Goal: Complete application form

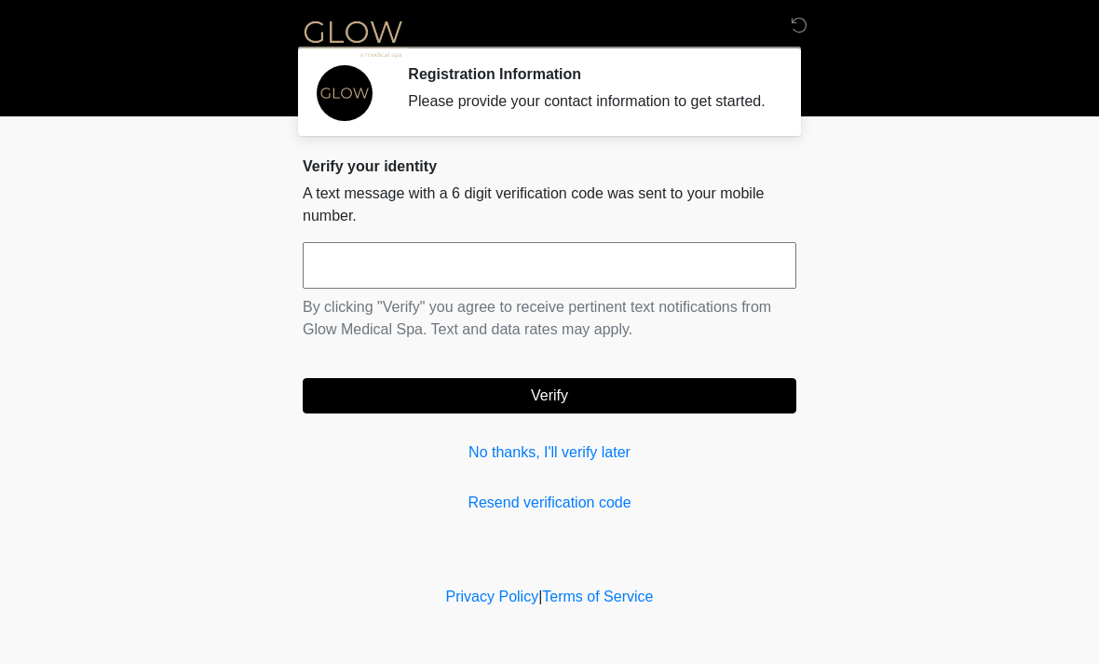
click at [607, 284] on input "text" at bounding box center [550, 265] width 494 height 47
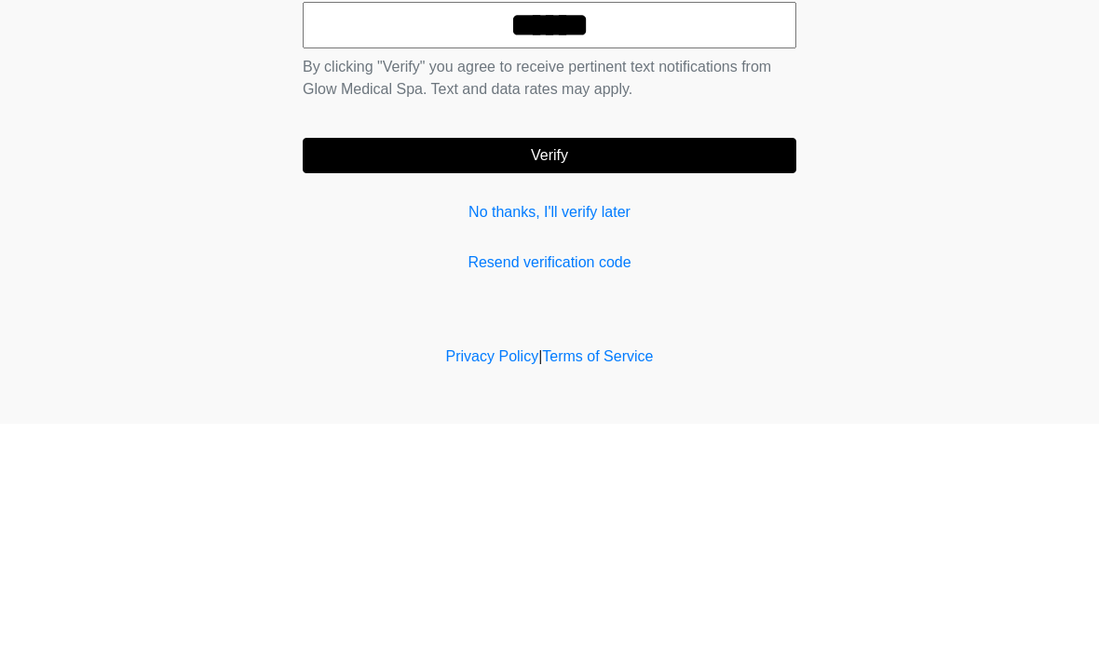
type input "******"
click at [734, 378] on button "Verify" at bounding box center [550, 395] width 494 height 35
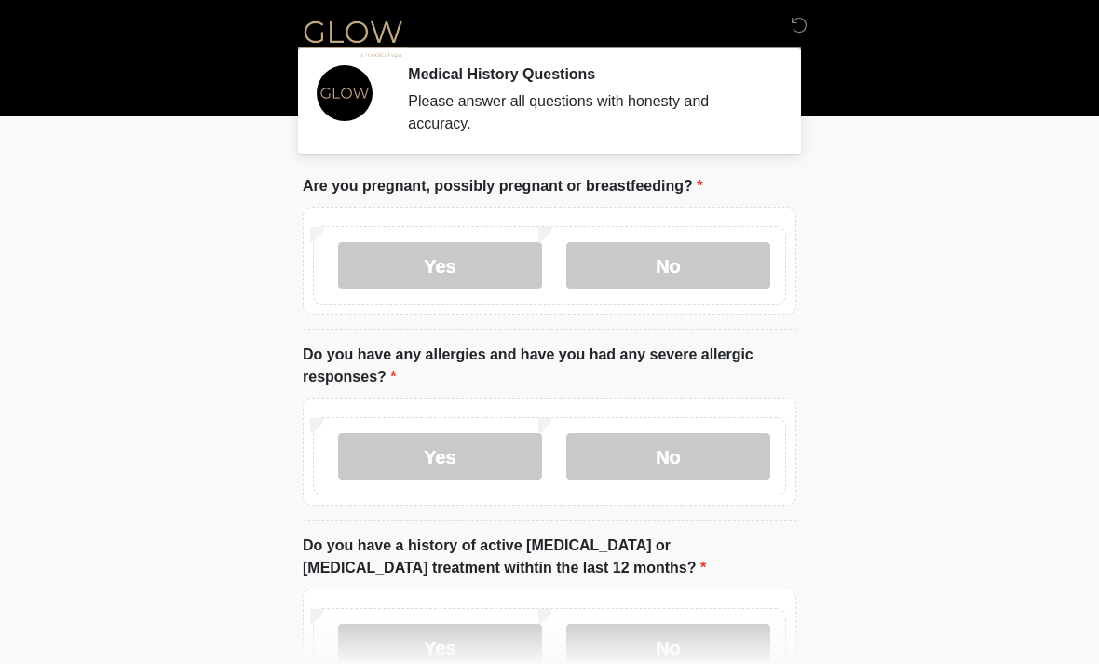
click at [965, 242] on body "‎ ‎ ‎ Medical History Questions Please answer all questions with honesty and ac…" at bounding box center [549, 332] width 1099 height 664
click at [667, 284] on label "No" at bounding box center [668, 265] width 204 height 47
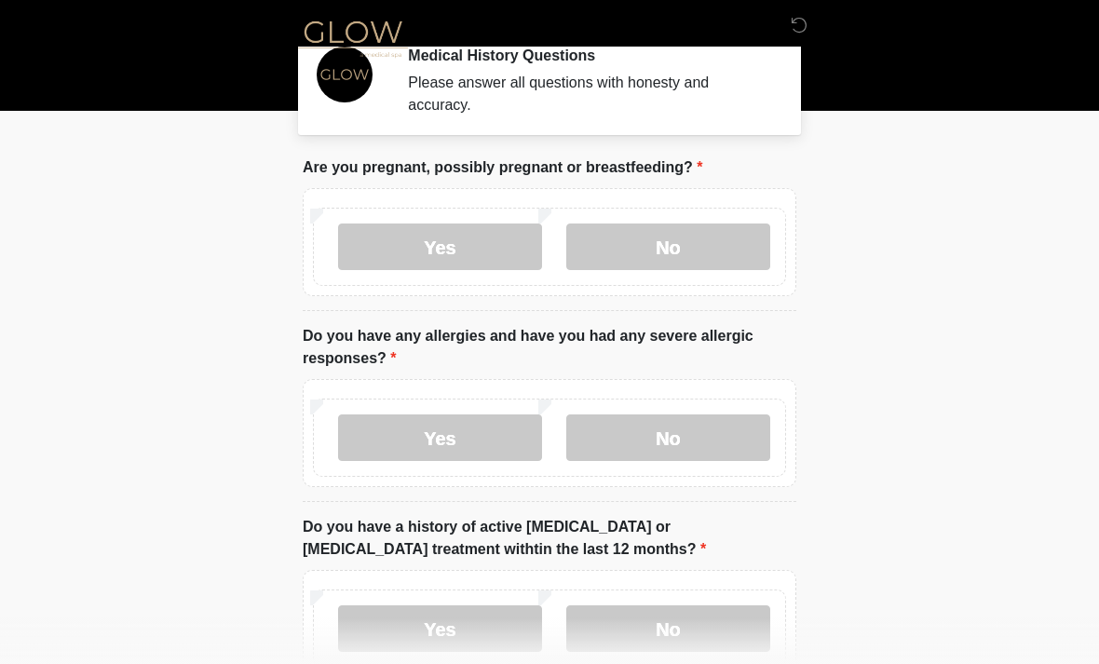
scroll to position [25, 0]
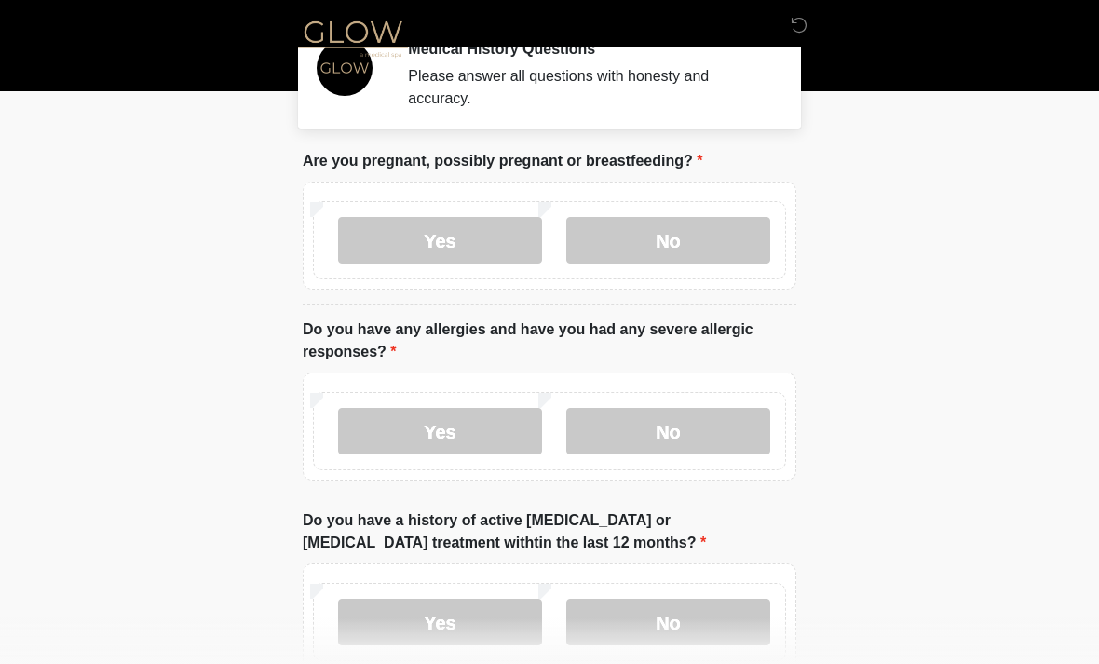
click at [727, 437] on label "No" at bounding box center [668, 431] width 204 height 47
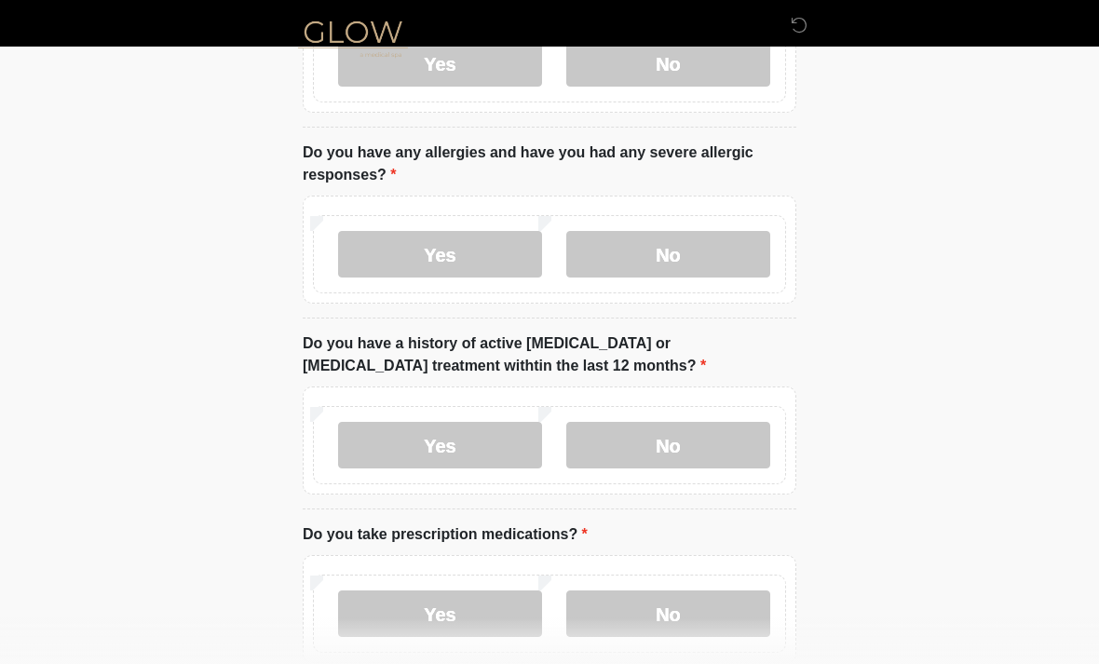
scroll to position [219, 0]
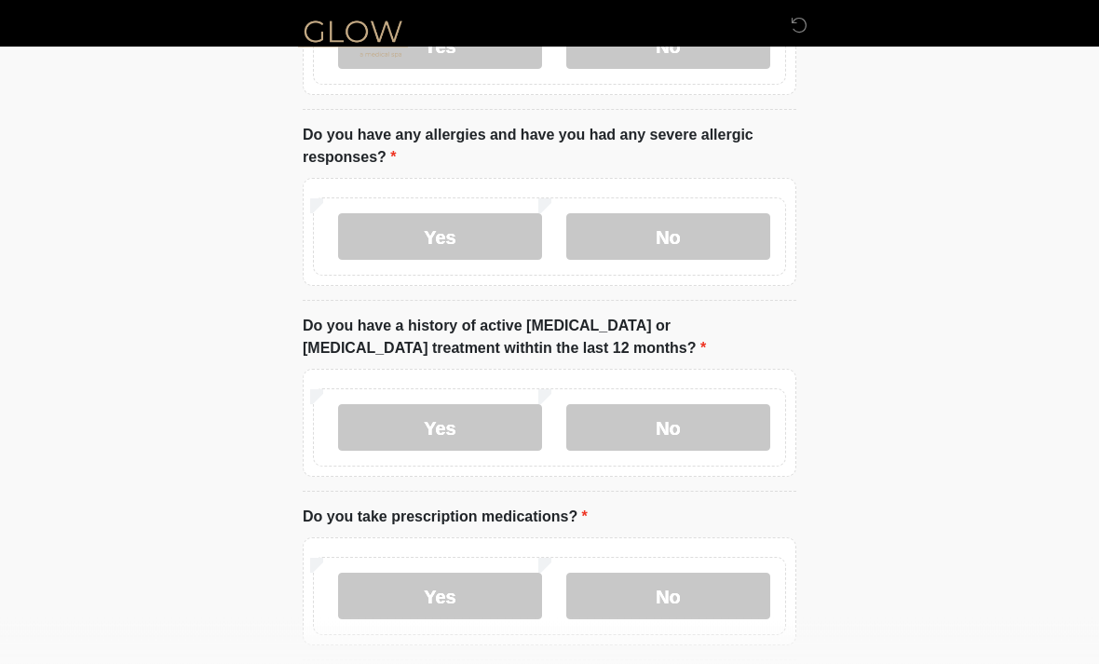
click at [726, 428] on label "No" at bounding box center [668, 428] width 204 height 47
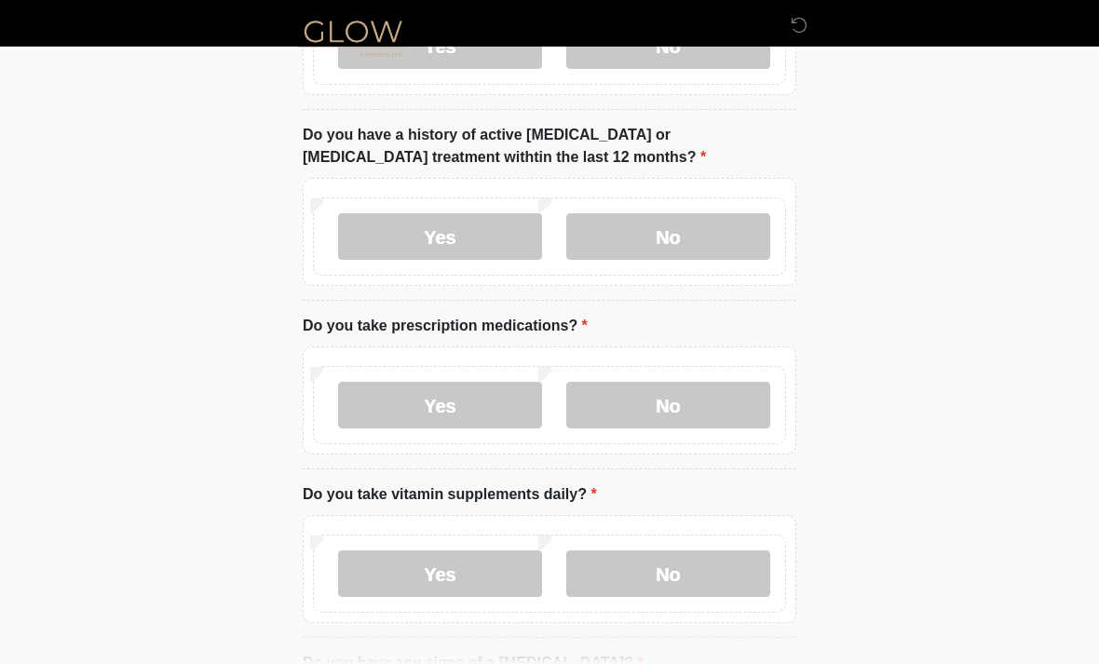
scroll to position [415, 0]
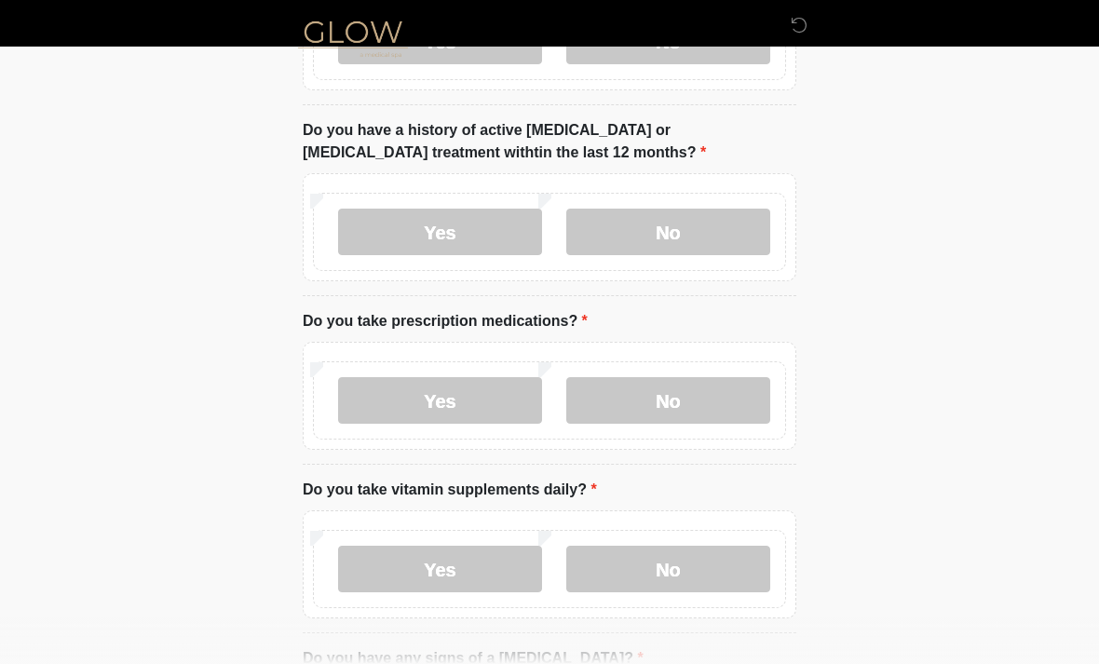
click at [718, 406] on label "No" at bounding box center [668, 400] width 204 height 47
click at [714, 585] on label "No" at bounding box center [668, 569] width 204 height 47
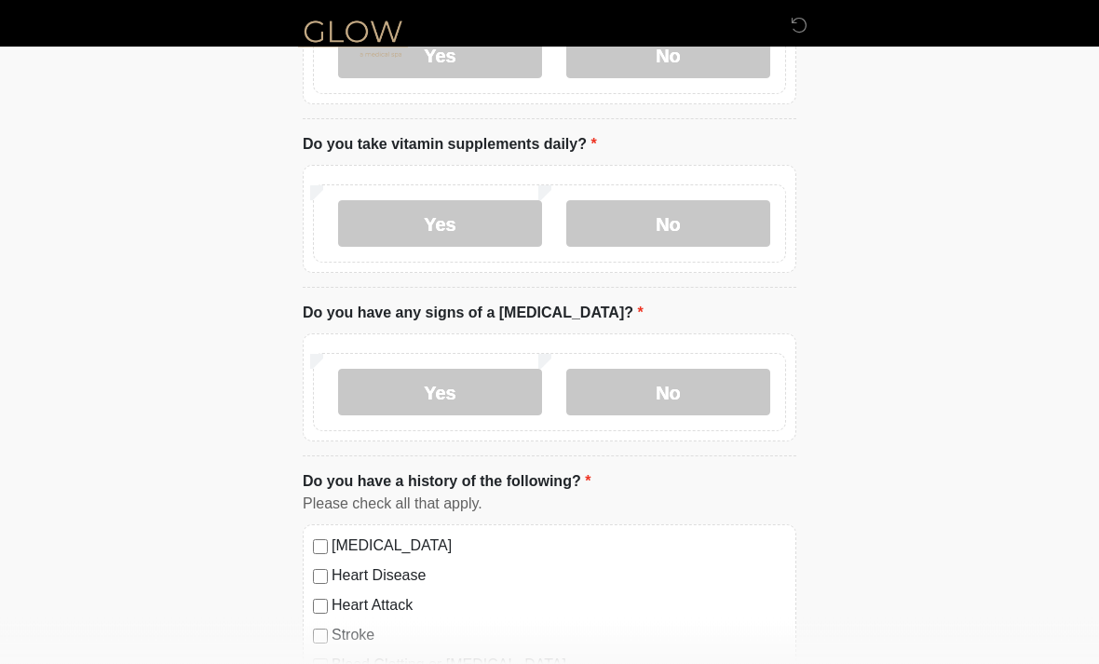
scroll to position [761, 0]
click at [741, 402] on label "No" at bounding box center [668, 392] width 204 height 47
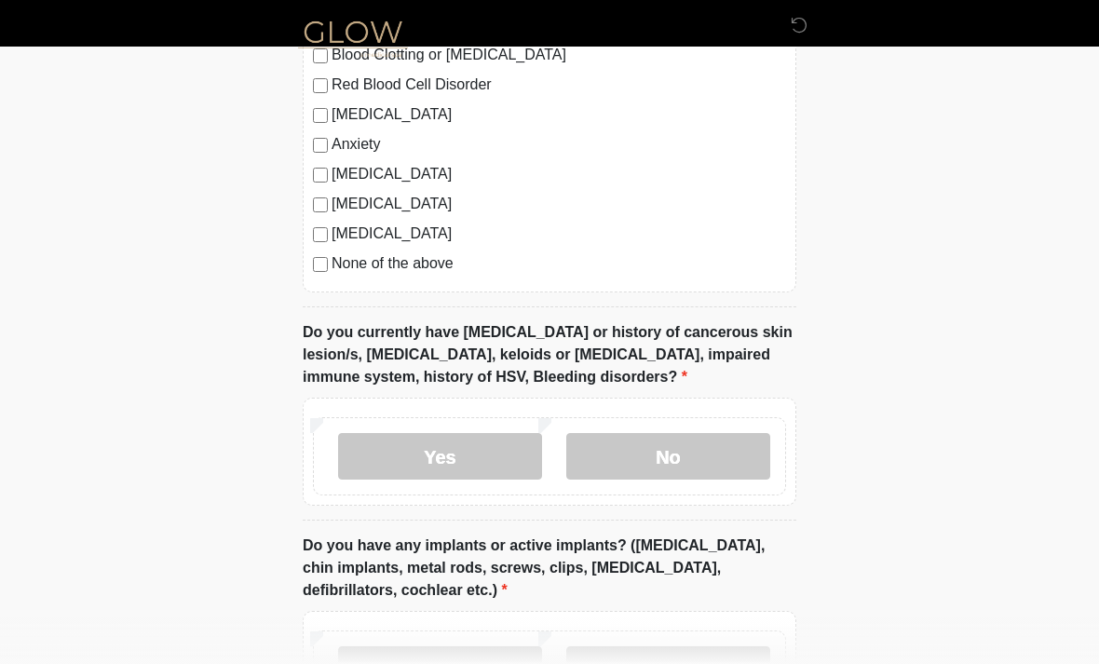
scroll to position [1372, 0]
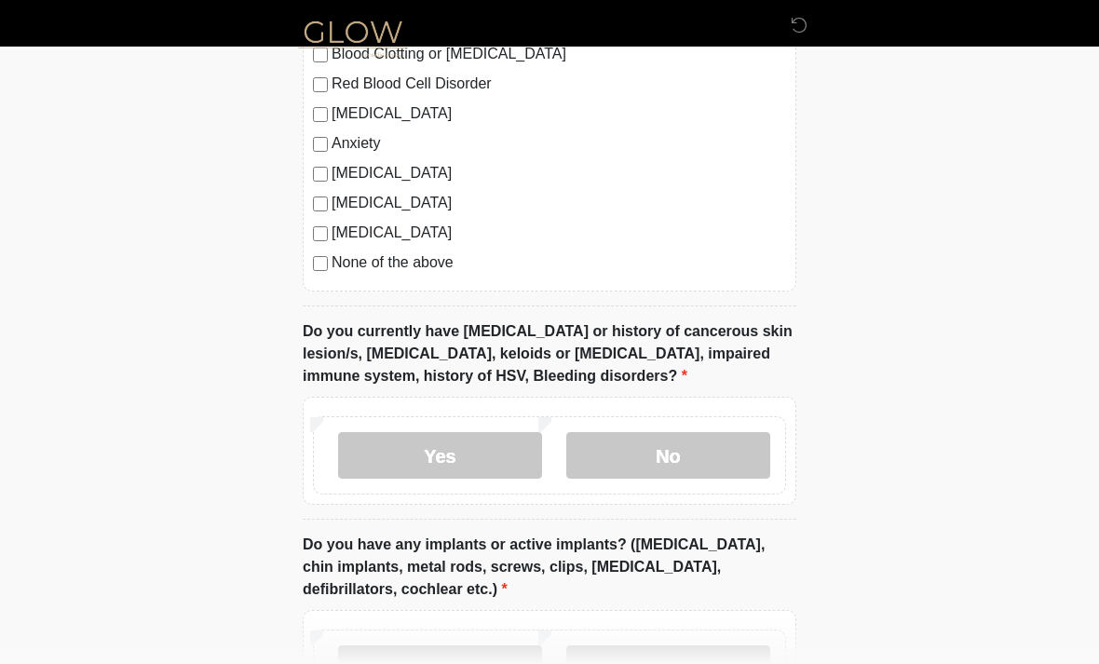
click at [717, 459] on label "No" at bounding box center [668, 455] width 204 height 47
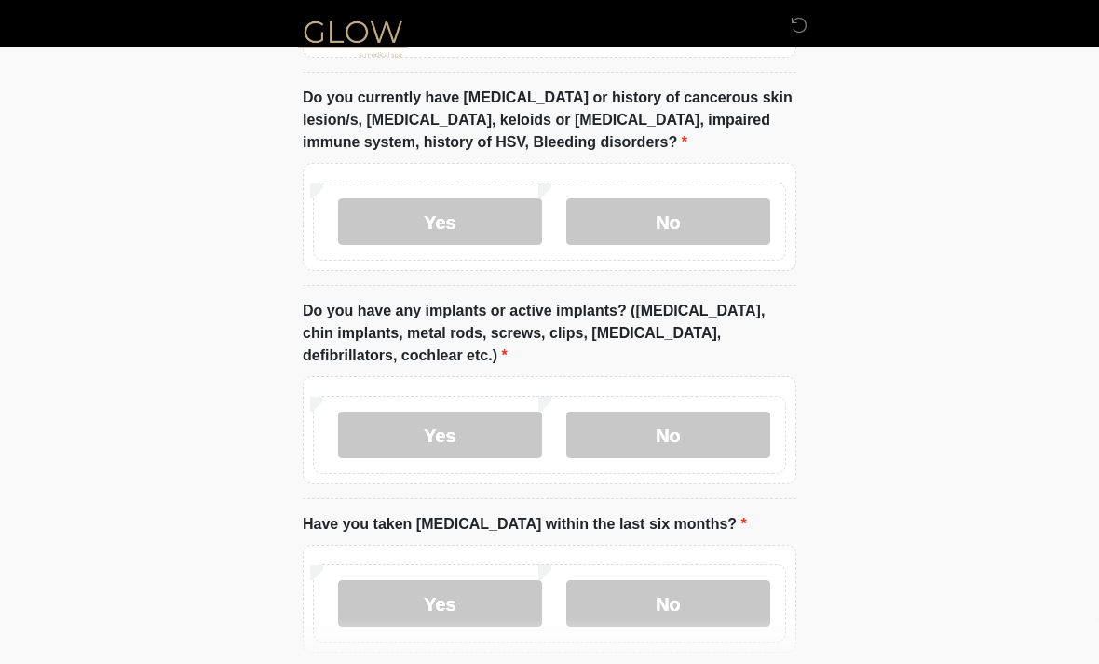
scroll to position [1608, 0]
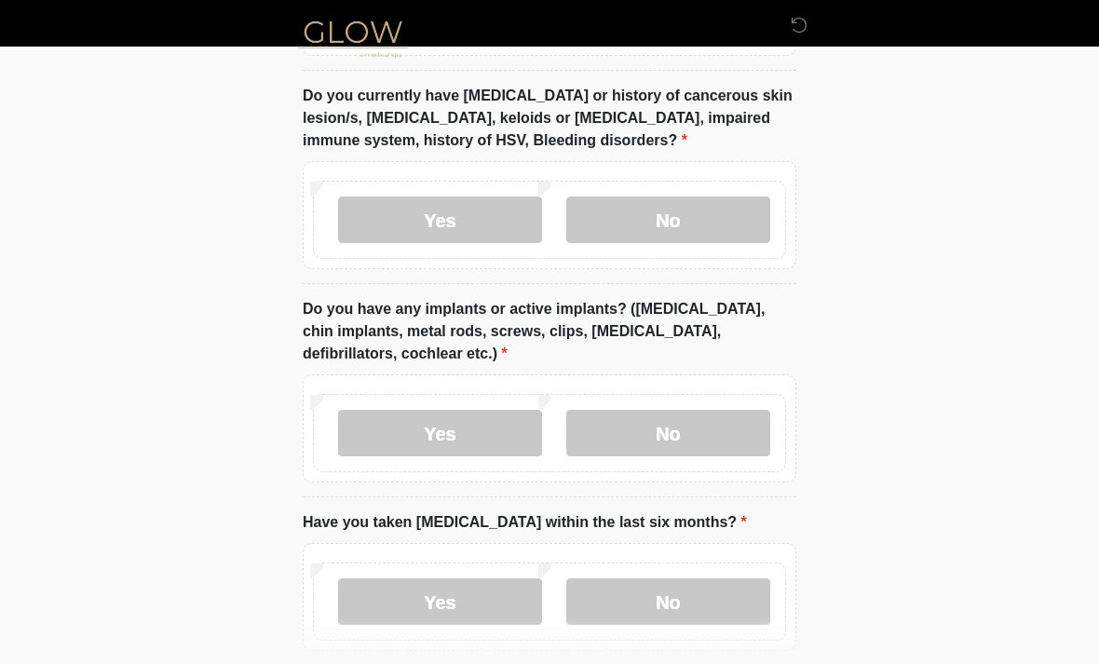
click at [715, 448] on label "No" at bounding box center [668, 433] width 204 height 47
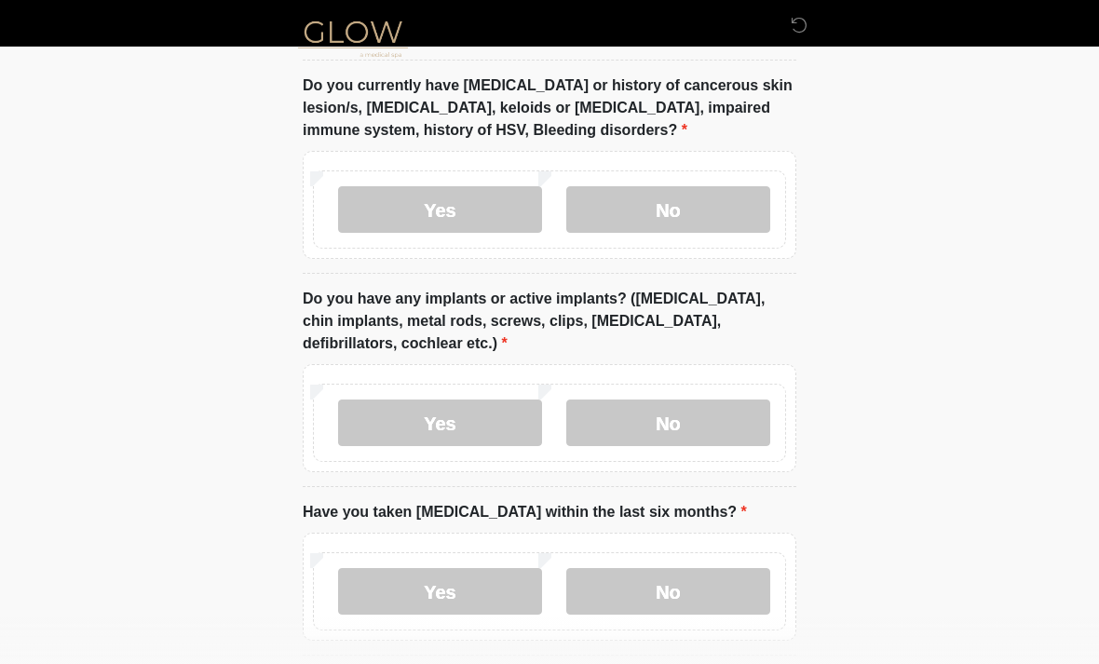
scroll to position [1696, 0]
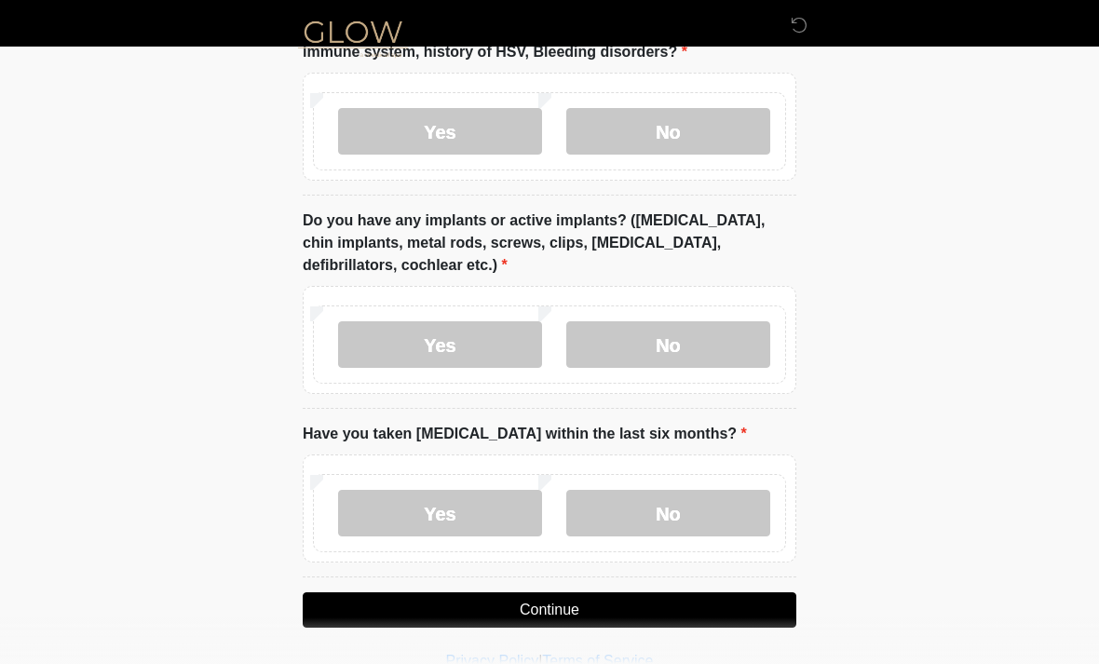
click at [718, 499] on label "No" at bounding box center [668, 513] width 204 height 47
click at [678, 605] on button "Continue" at bounding box center [550, 609] width 494 height 35
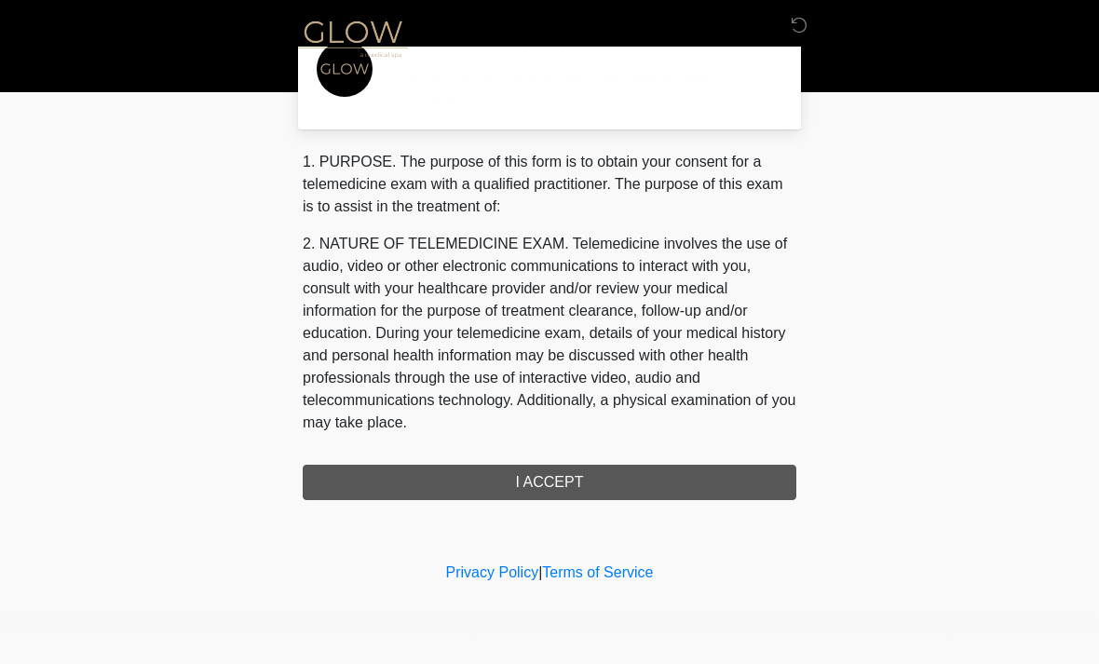
scroll to position [0, 0]
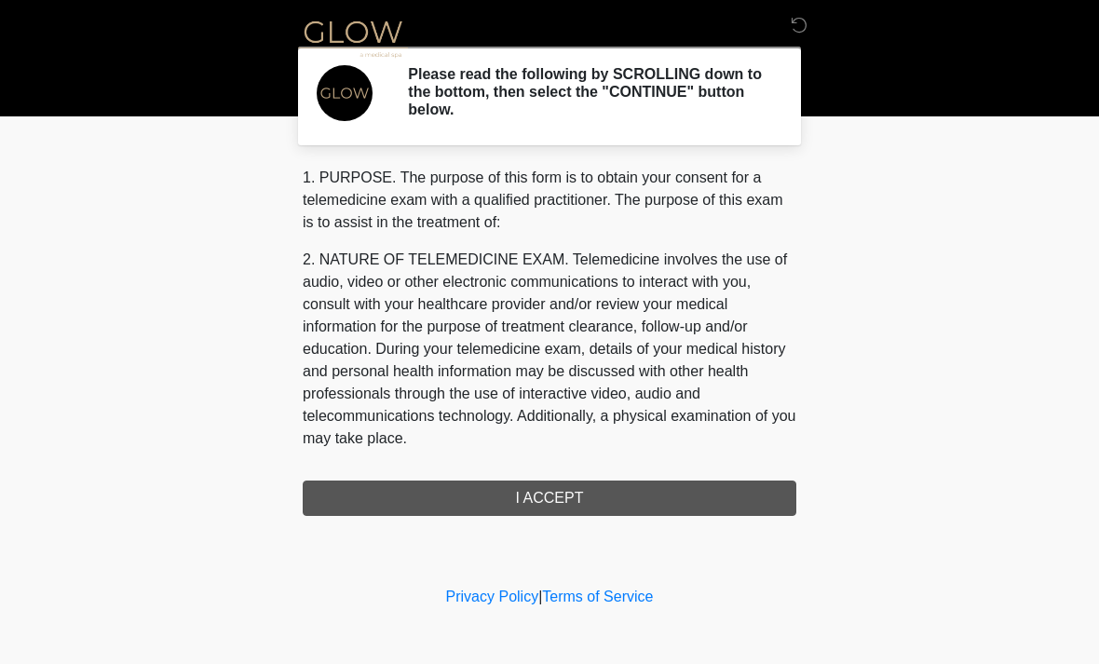
click at [724, 499] on div "1. PURPOSE. The purpose of this form is to obtain your consent for a telemedici…" at bounding box center [550, 341] width 494 height 349
click at [600, 502] on div "1. PURPOSE. The purpose of this form is to obtain your consent for a telemedici…" at bounding box center [550, 341] width 494 height 349
click at [535, 509] on div "1. PURPOSE. The purpose of this form is to obtain your consent for a telemedici…" at bounding box center [550, 341] width 494 height 349
click at [562, 499] on div "1. PURPOSE. The purpose of this form is to obtain your consent for a telemedici…" at bounding box center [550, 341] width 494 height 349
click at [548, 501] on div "1. PURPOSE. The purpose of this form is to obtain your consent for a telemedici…" at bounding box center [550, 341] width 494 height 349
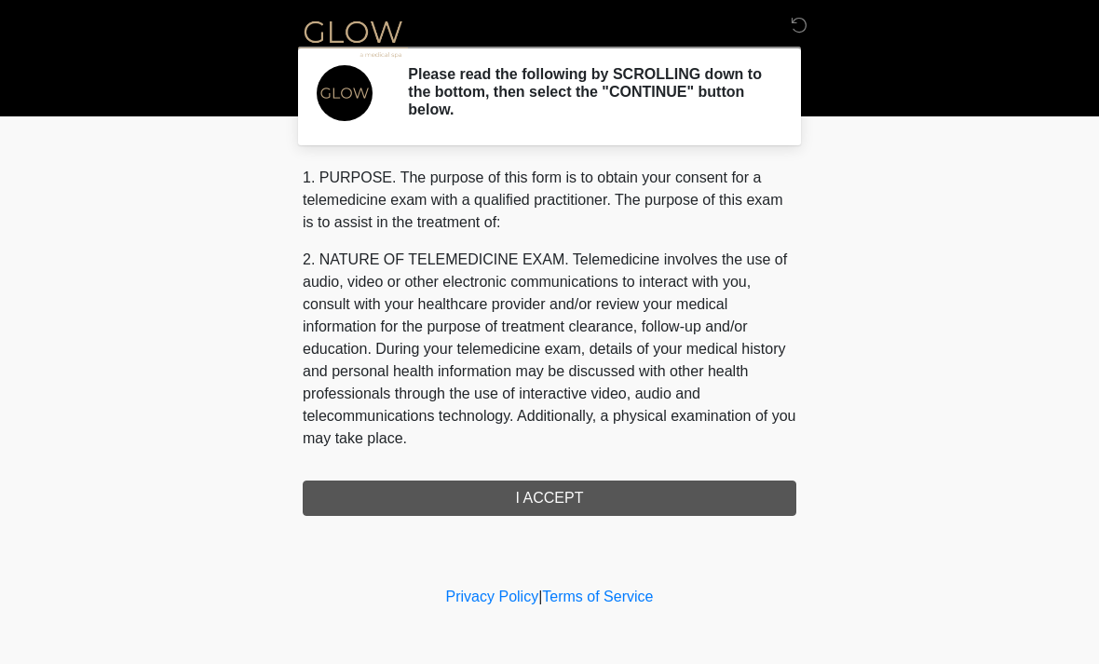
click at [547, 501] on div "1. PURPOSE. The purpose of this form is to obtain your consent for a telemedici…" at bounding box center [550, 341] width 494 height 349
click at [1075, 654] on div "Privacy Policy | Terms of Service" at bounding box center [549, 625] width 1099 height 78
click at [550, 495] on div "1. PURPOSE. The purpose of this form is to obtain your consent for a telemedici…" at bounding box center [550, 341] width 494 height 349
click at [792, 18] on icon at bounding box center [799, 25] width 17 height 17
click at [578, 493] on div "1. PURPOSE. The purpose of this form is to obtain your consent for a telemedici…" at bounding box center [550, 341] width 494 height 349
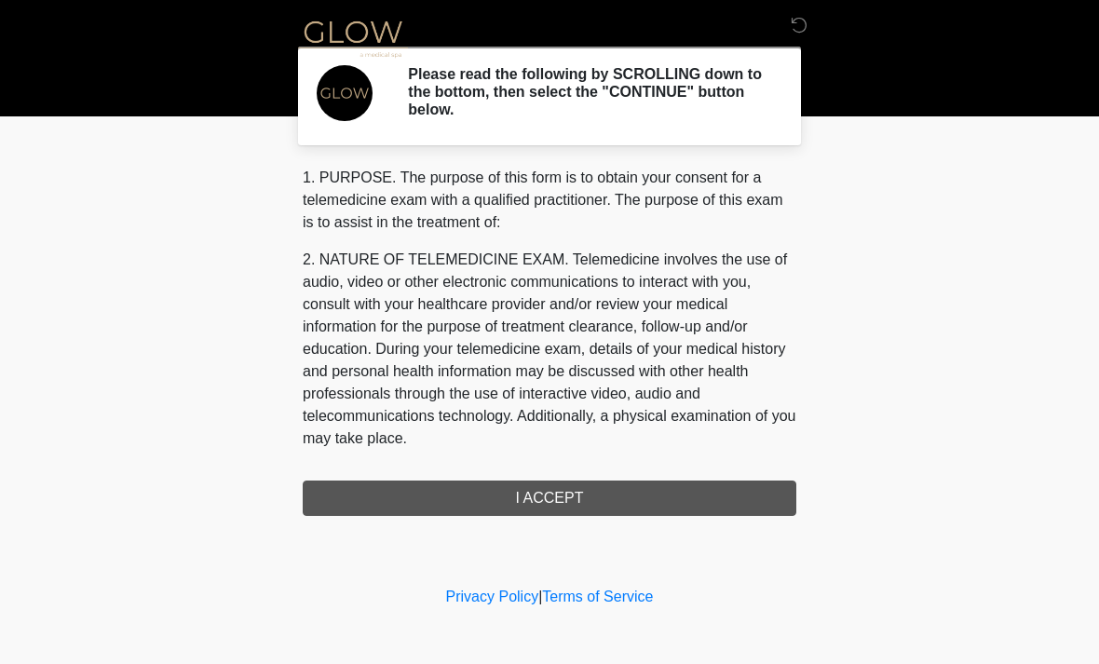
click at [578, 492] on div "1. PURPOSE. The purpose of this form is to obtain your consent for a telemedici…" at bounding box center [550, 341] width 494 height 349
click at [561, 496] on div "1. PURPOSE. The purpose of this form is to obtain your consent for a telemedici…" at bounding box center [550, 341] width 494 height 349
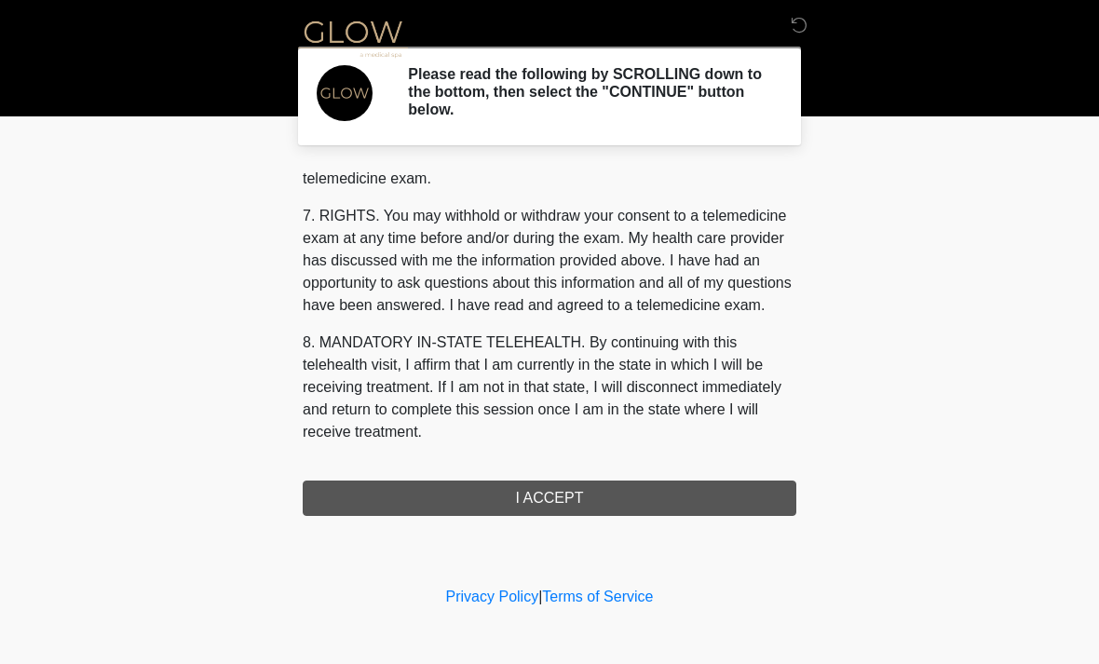
scroll to position [789, 0]
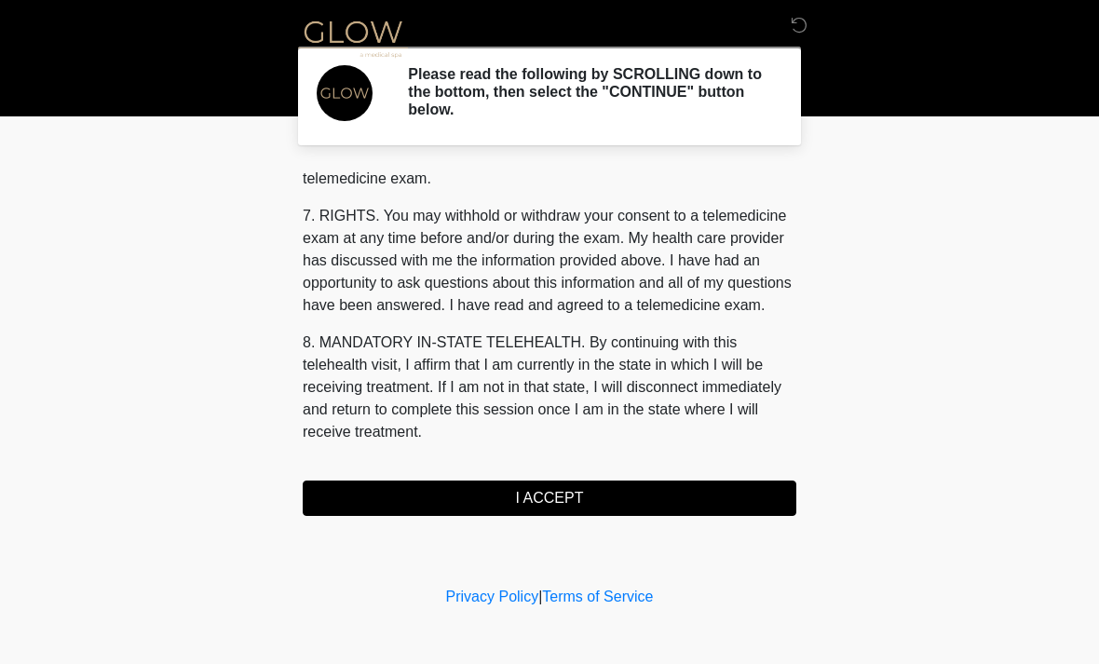
click at [581, 495] on button "I ACCEPT" at bounding box center [550, 498] width 494 height 35
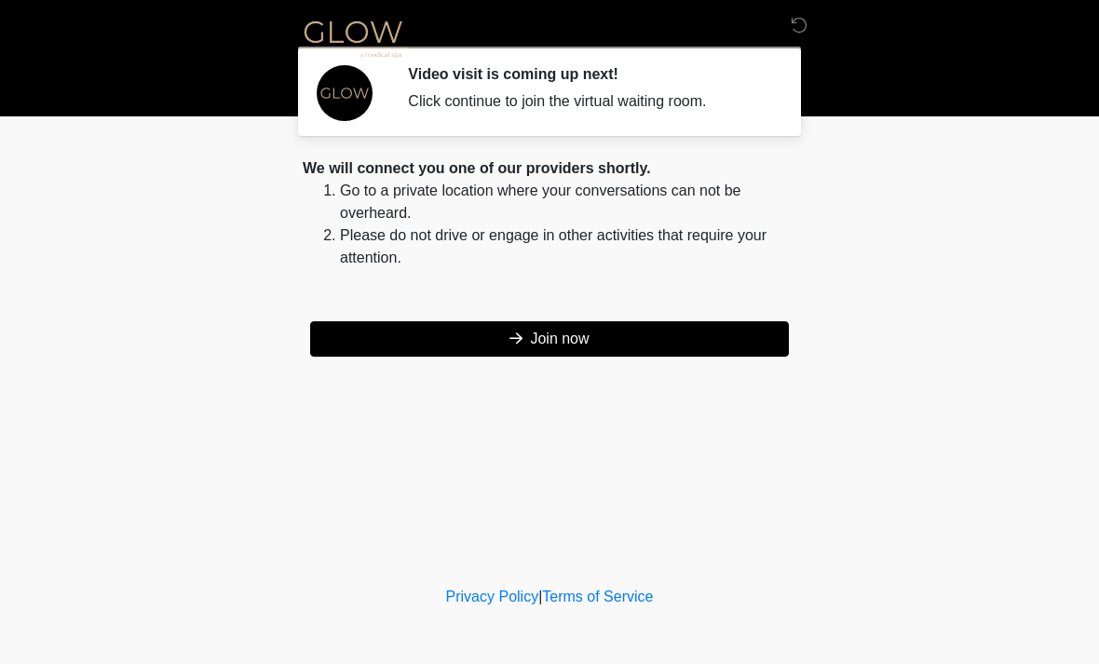
click at [676, 333] on button "Join now" at bounding box center [549, 338] width 479 height 35
click at [773, 328] on button "Join now" at bounding box center [549, 338] width 479 height 35
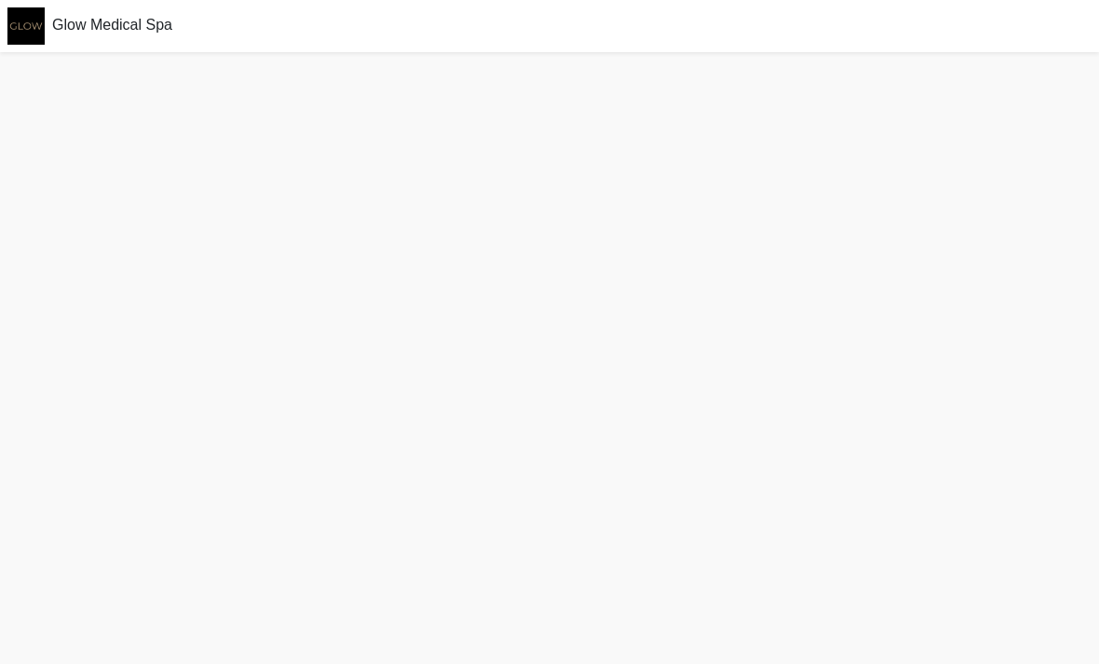
click at [308, 50] on div "Glow Medical Spa" at bounding box center [549, 26] width 1099 height 52
click at [26, 25] on img at bounding box center [26, 20] width 52 height 52
click at [89, 18] on span "Glow Medical Spa" at bounding box center [112, 19] width 120 height 16
